Goal: Check status: Check status

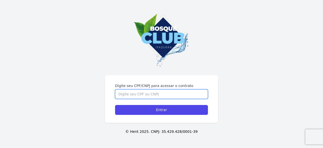
click at [166, 97] on input "Digite seu CPF/CNPJ para acessar o contrato" at bounding box center [161, 94] width 93 height 10
type input "39972175804"
click at [115, 105] on input "Entrar" at bounding box center [161, 110] width 93 height 10
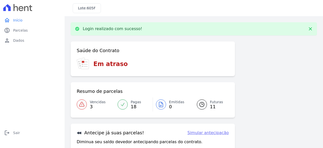
click at [91, 105] on span "3" at bounding box center [98, 106] width 16 height 4
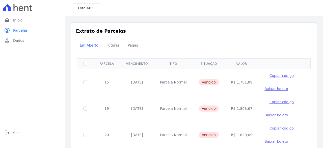
scroll to position [22, 0]
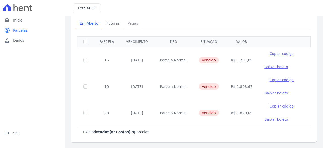
click at [128, 26] on span "Pagas" at bounding box center [133, 23] width 16 height 10
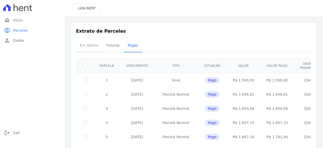
click at [93, 44] on span "Em Aberto" at bounding box center [89, 45] width 25 height 10
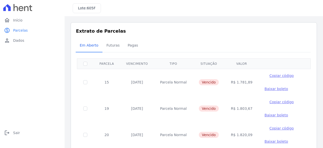
scroll to position [22, 0]
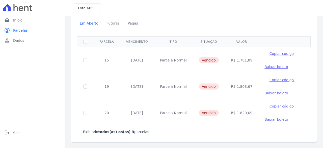
click at [118, 24] on span "Futuras" at bounding box center [112, 23] width 19 height 10
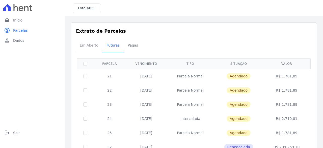
click at [86, 44] on span "Em Aberto" at bounding box center [89, 45] width 25 height 10
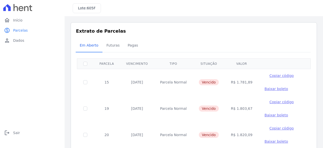
scroll to position [22, 0]
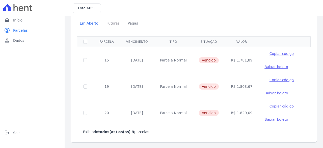
click at [118, 30] on link "Futuras" at bounding box center [112, 23] width 21 height 13
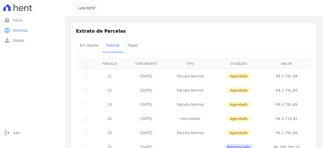
click at [139, 52] on div at bounding box center [194, 52] width 234 height 0
click at [135, 49] on span "Pagas" at bounding box center [133, 45] width 16 height 10
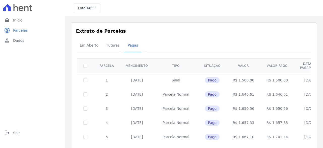
click at [1, 81] on div "home Início home Início paid Parcelas paid Parcelas person Dados person Dados l…" at bounding box center [32, 72] width 65 height 144
